Goal: Transaction & Acquisition: Subscribe to service/newsletter

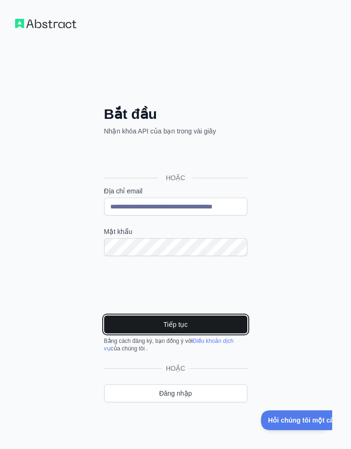
click at [175, 322] on font "Tiếp tục" at bounding box center [176, 325] width 25 height 8
